Goal: Task Accomplishment & Management: Manage account settings

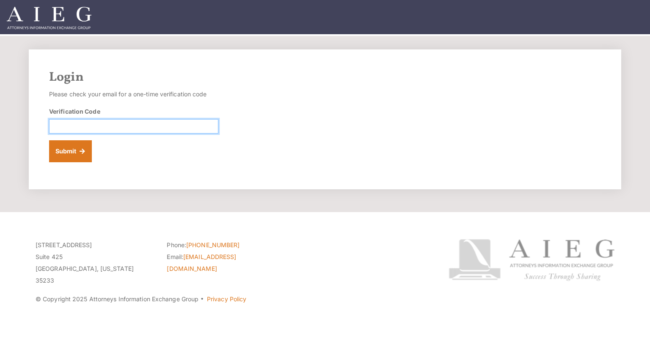
click at [93, 126] on input "Verification Code" at bounding box center [133, 126] width 169 height 14
click at [115, 126] on input "Verification Code" at bounding box center [133, 126] width 169 height 14
paste input "618868"
type input "618868"
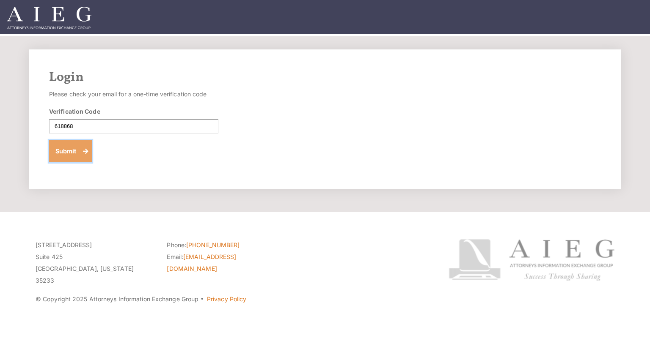
click at [82, 148] on button "Submit" at bounding box center [70, 151] width 43 height 22
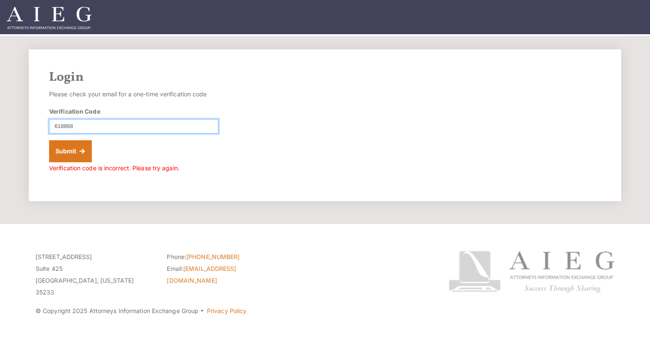
click at [55, 124] on input "618868" at bounding box center [133, 126] width 169 height 14
type input "618868"
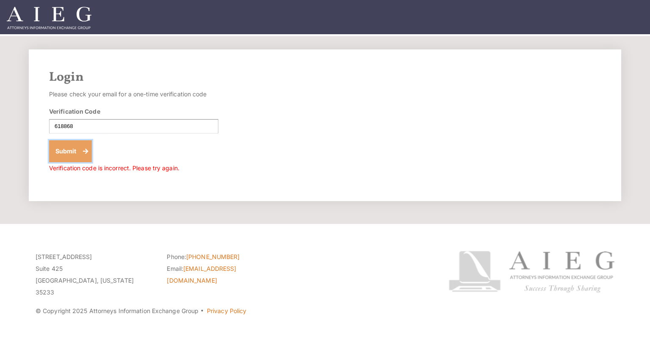
click at [79, 147] on button "Submit" at bounding box center [70, 151] width 43 height 22
